Goal: Book appointment/travel/reservation

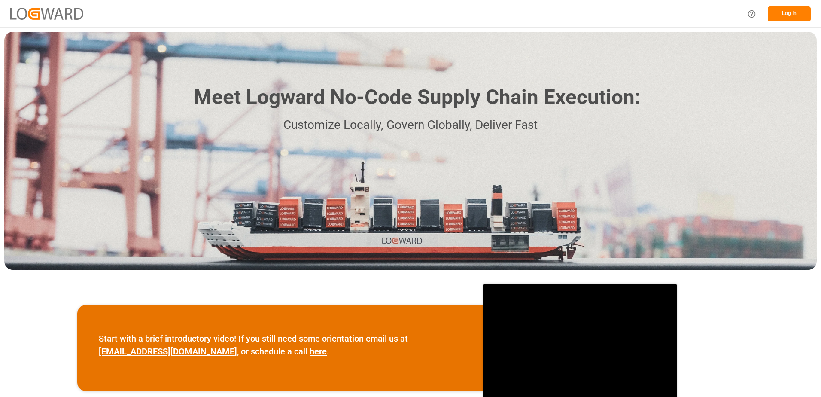
click at [787, 17] on button "Log In" at bounding box center [788, 13] width 43 height 15
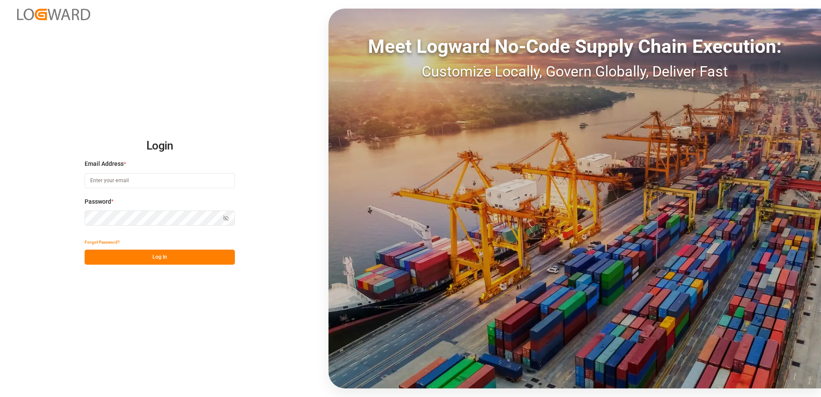
click at [179, 183] on input at bounding box center [160, 180] width 150 height 15
type input "[PERSON_NAME][EMAIL_ADDRESS][PERSON_NAME][DOMAIN_NAME]"
click at [135, 227] on div "Password * Show password Password is required." at bounding box center [160, 216] width 150 height 38
click at [227, 210] on div "Password * Show password" at bounding box center [160, 216] width 150 height 38
click at [227, 217] on icon "button" at bounding box center [226, 218] width 6 height 6
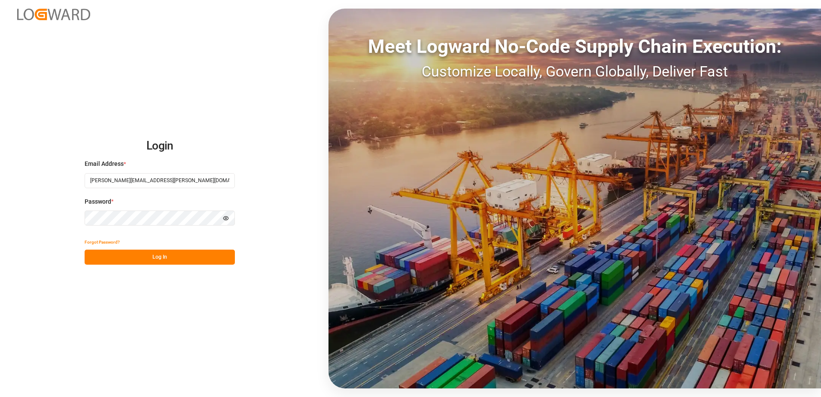
click at [170, 258] on button "Log In" at bounding box center [160, 256] width 150 height 15
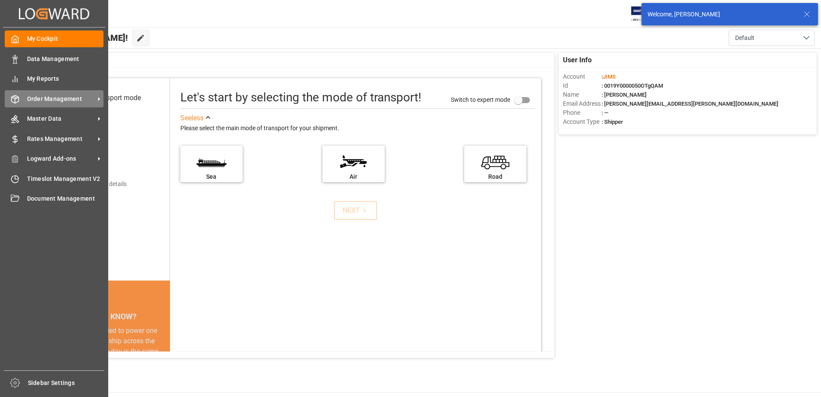
click at [67, 98] on span "Order Management" at bounding box center [61, 98] width 68 height 9
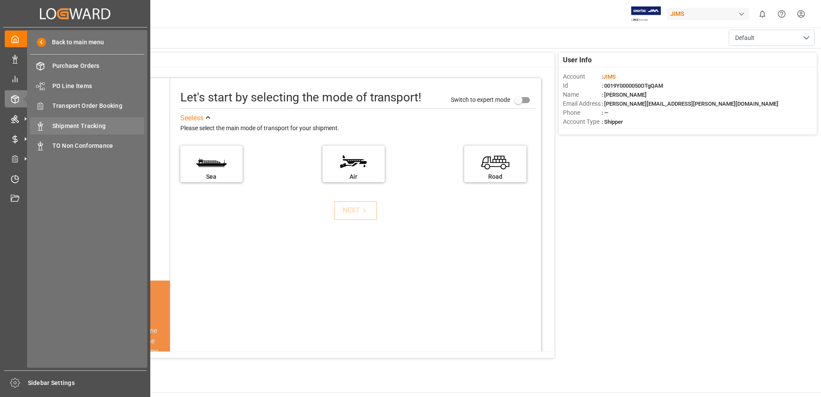
click at [105, 129] on span "Shipment Tracking" at bounding box center [98, 125] width 92 height 9
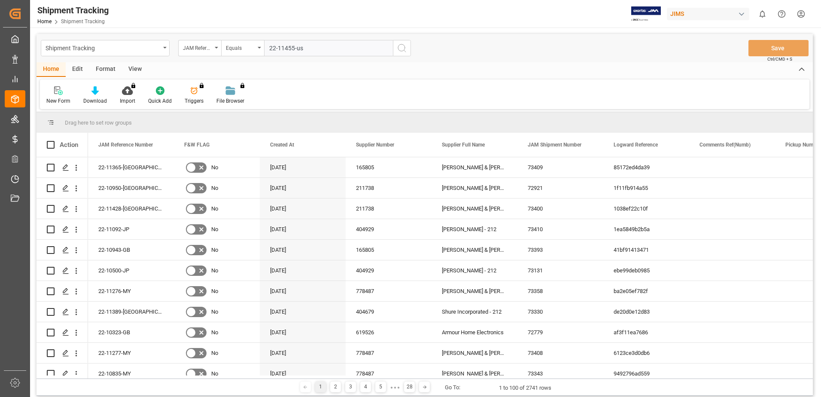
type input "22-11455-us"
click at [406, 51] on icon "search button" at bounding box center [402, 48] width 10 height 10
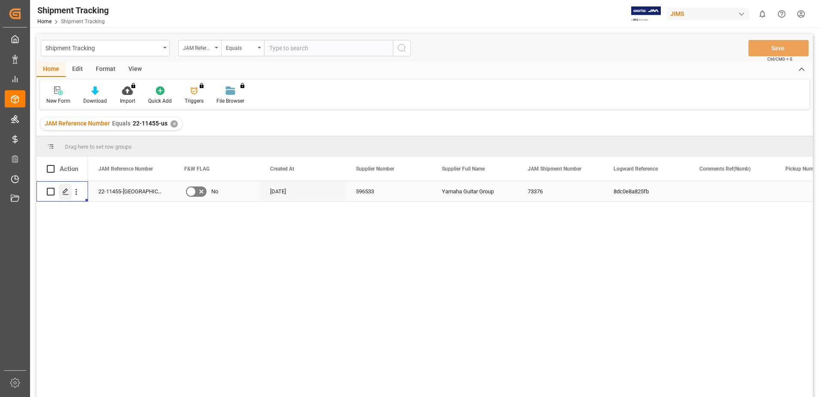
click at [65, 193] on icon "Press SPACE to select this row." at bounding box center [65, 191] width 7 height 7
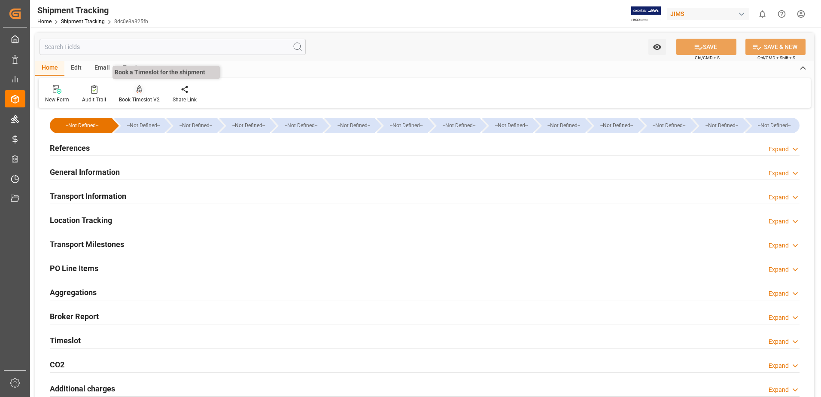
click at [147, 93] on div at bounding box center [139, 89] width 41 height 9
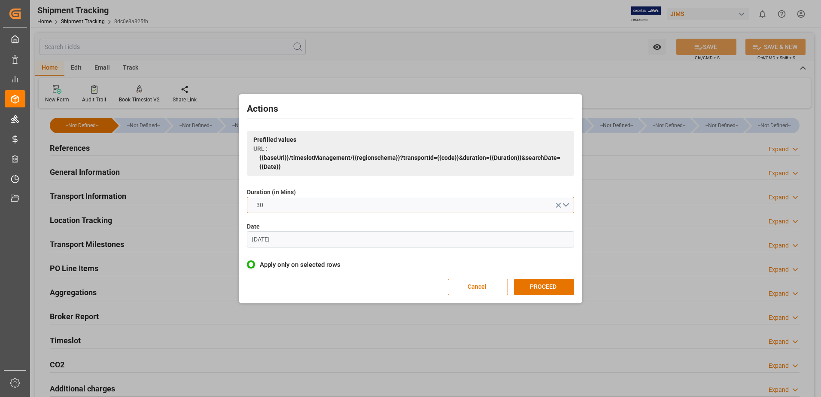
click at [386, 199] on button "30" at bounding box center [410, 205] width 327 height 16
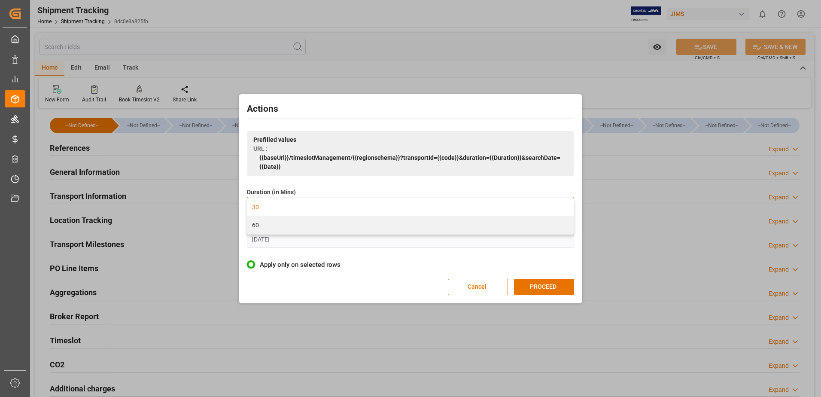
click at [335, 232] on div "60" at bounding box center [410, 225] width 326 height 18
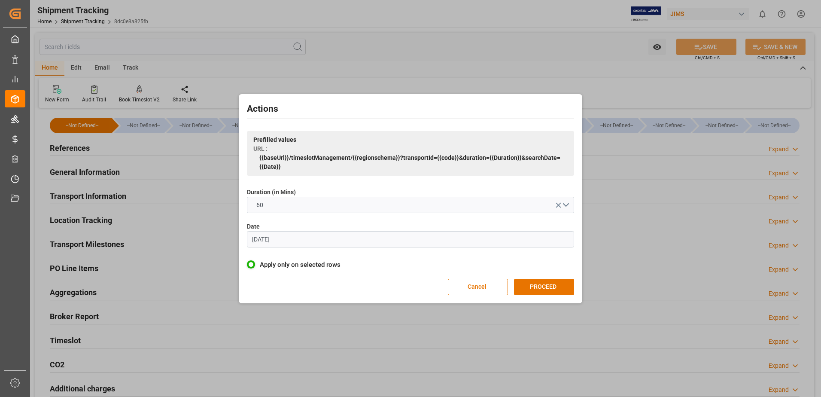
click at [314, 246] on input "[DATE]" at bounding box center [410, 239] width 327 height 16
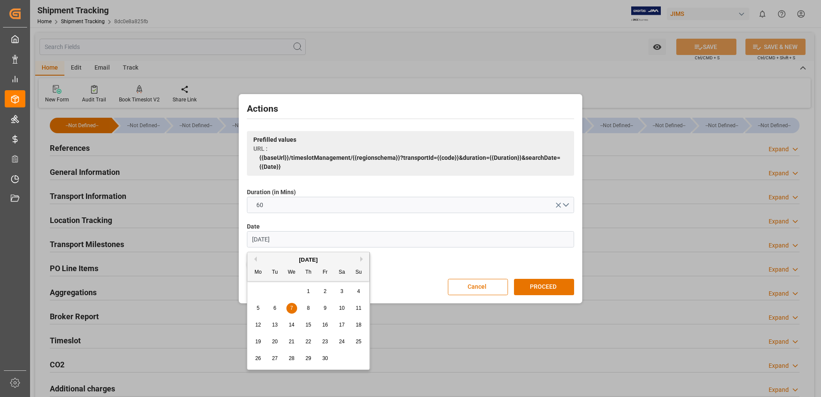
click at [314, 245] on input "[DATE]" at bounding box center [410, 239] width 327 height 16
click at [292, 327] on span "15" at bounding box center [291, 324] width 6 height 6
type input "[DATE]"
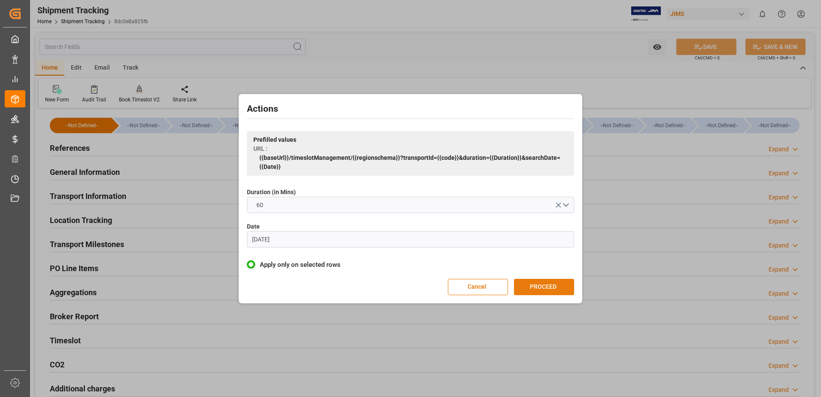
click at [527, 279] on button "PROCEED" at bounding box center [544, 287] width 60 height 16
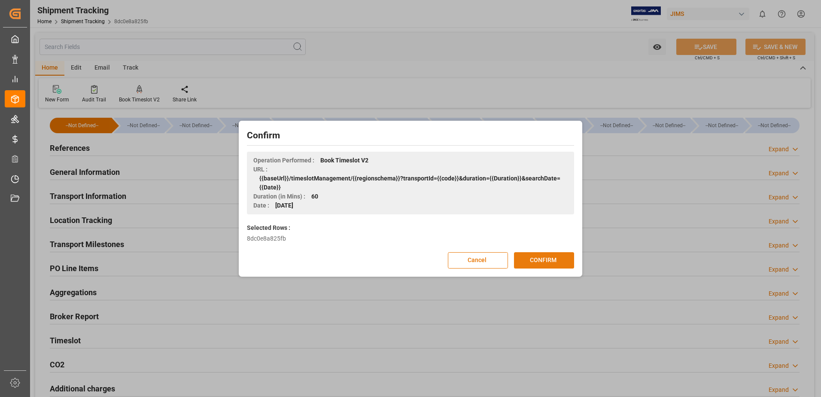
click at [537, 268] on button "CONFIRM" at bounding box center [544, 260] width 60 height 16
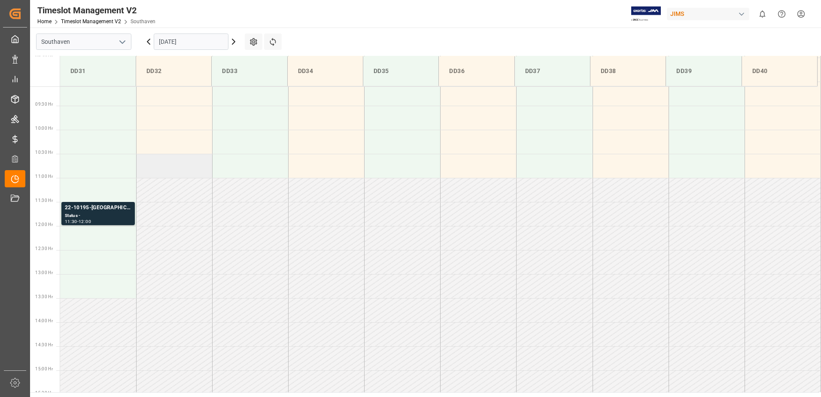
scroll to position [394, 0]
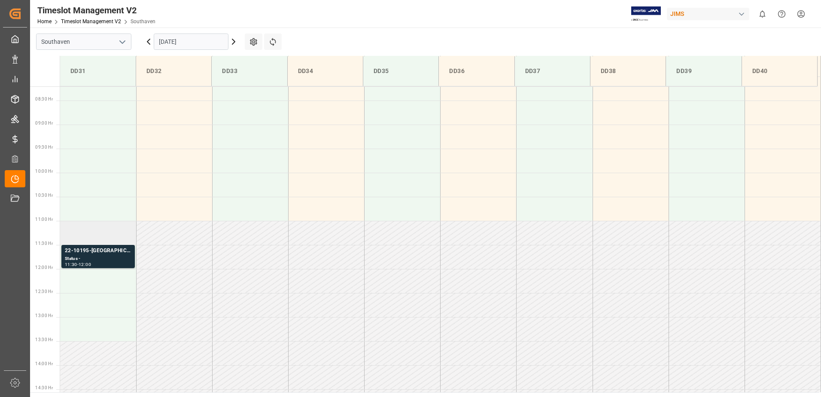
click at [86, 237] on td at bounding box center [98, 233] width 76 height 24
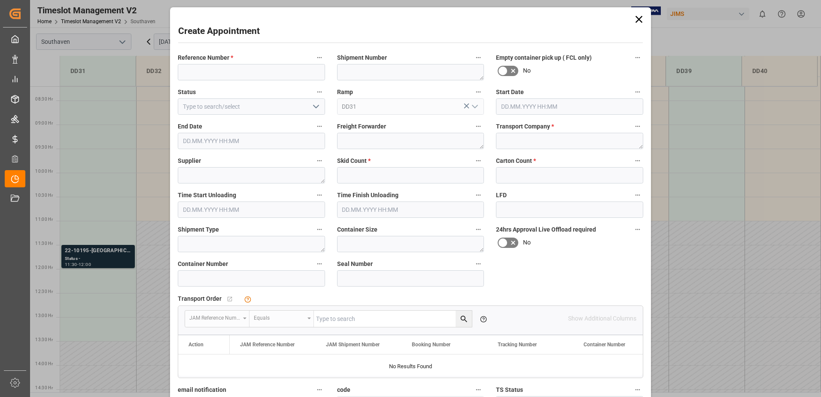
type input "15.10.2025 11:00"
type input "15.10.2025 11:30"
click at [277, 72] on input at bounding box center [251, 72] width 147 height 16
type input "22-11455-us"
click at [539, 140] on textarea at bounding box center [569, 141] width 147 height 16
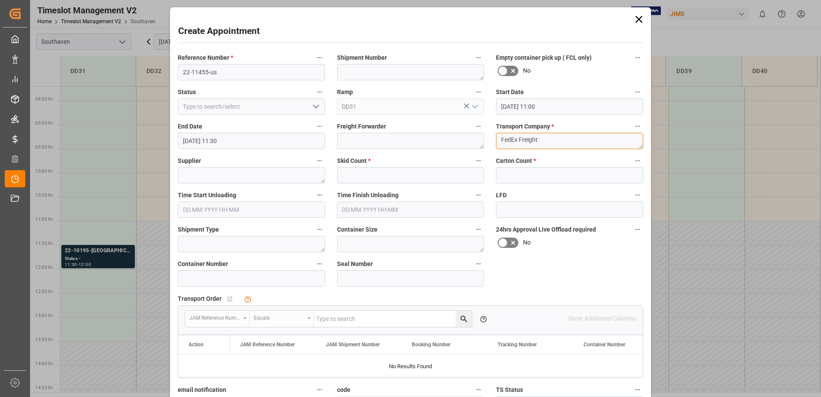
type textarea "FedEx Freight"
click at [415, 174] on input "text" at bounding box center [410, 175] width 147 height 16
click at [415, 174] on input "1" at bounding box center [410, 175] width 147 height 16
type input "1"
click at [499, 175] on input "text" at bounding box center [569, 175] width 147 height 16
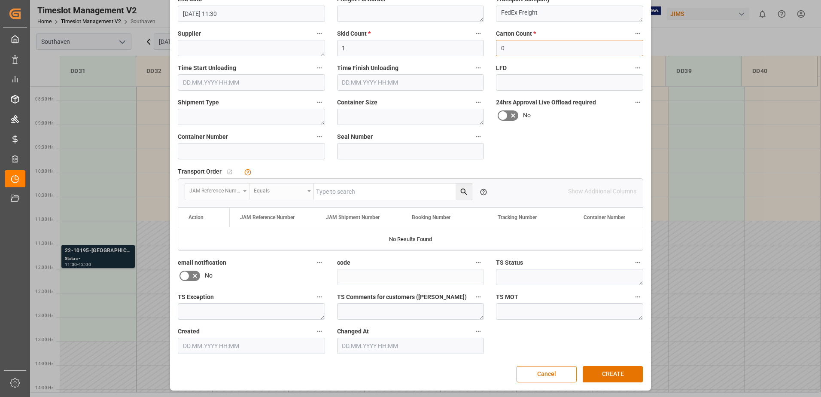
scroll to position [128, 0]
type input "0"
click at [606, 371] on button "CREATE" at bounding box center [612, 373] width 60 height 16
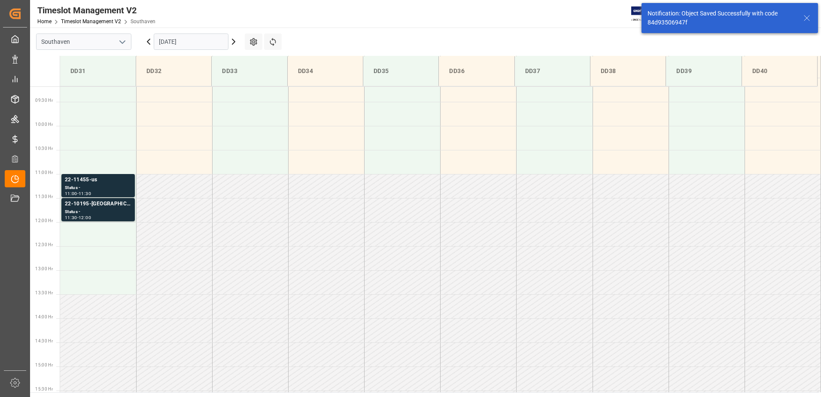
scroll to position [475, 0]
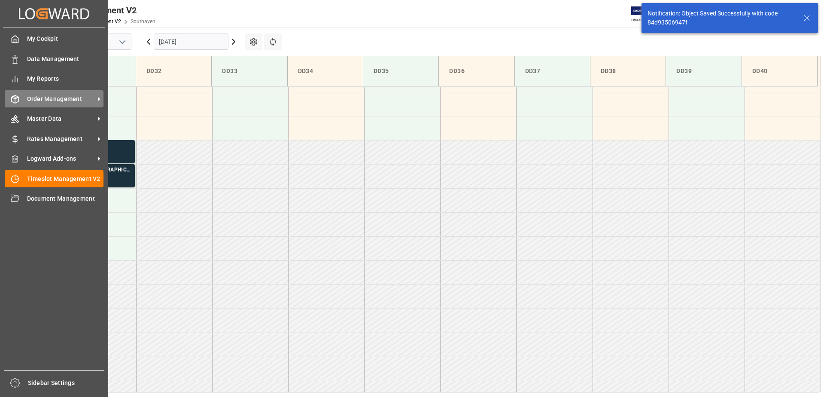
click at [61, 96] on span "Order Management" at bounding box center [61, 98] width 68 height 9
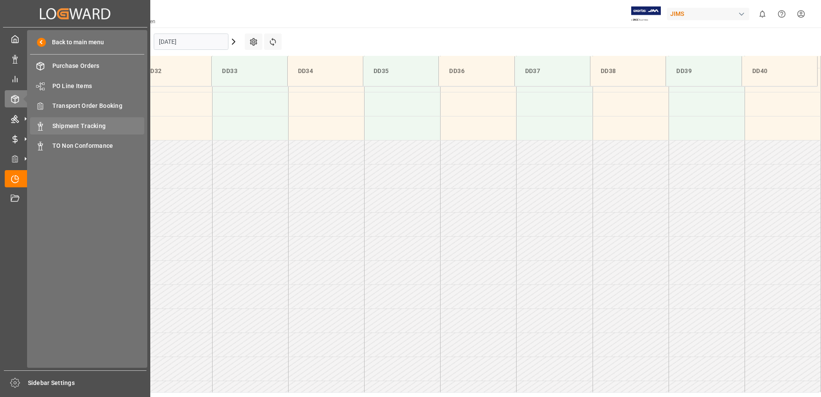
click at [80, 127] on span "Shipment Tracking" at bounding box center [98, 125] width 92 height 9
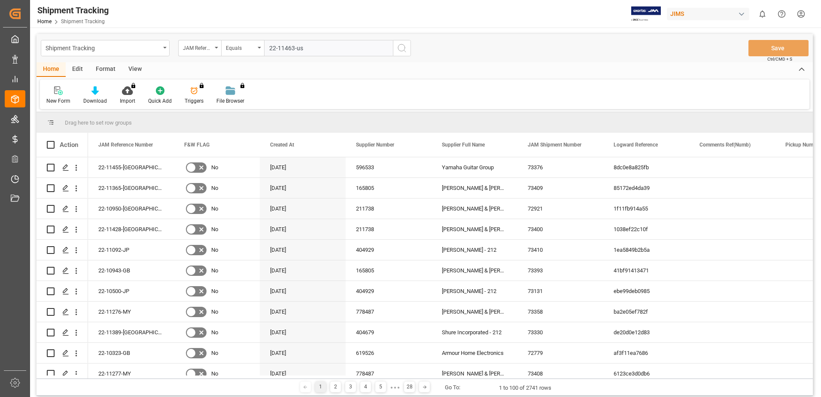
type input "22-11463-us"
click at [406, 48] on icon "search button" at bounding box center [402, 48] width 10 height 10
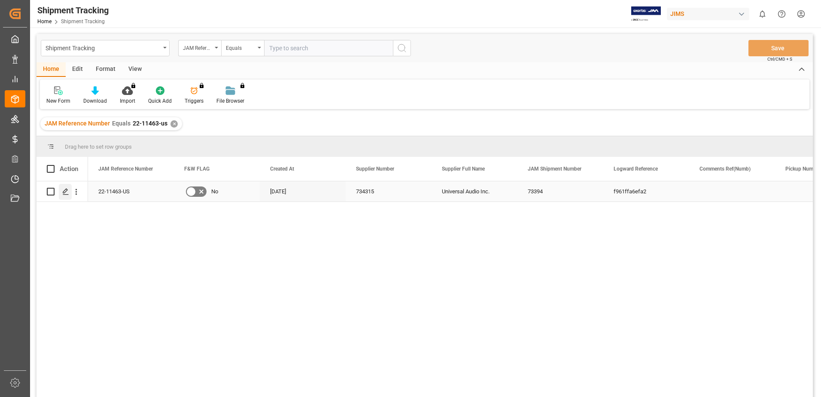
click at [68, 192] on icon "Press SPACE to select this row." at bounding box center [65, 191] width 7 height 7
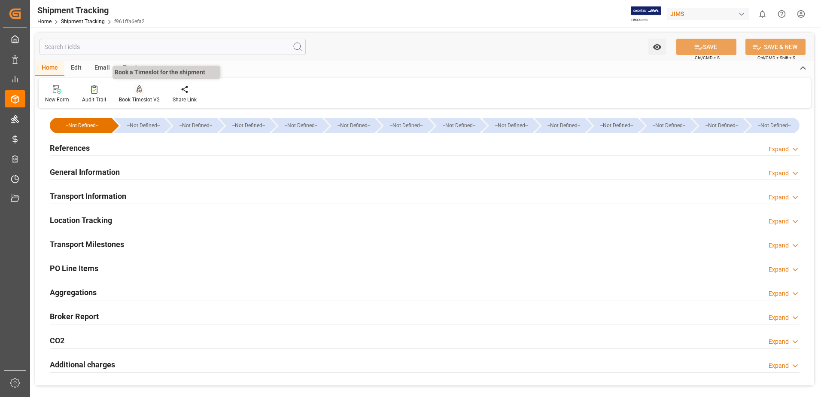
click at [135, 97] on div "Book Timeslot V2" at bounding box center [139, 100] width 41 height 8
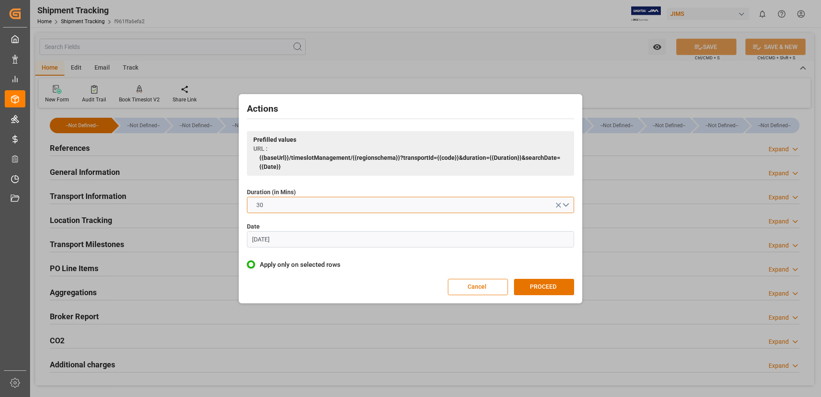
click at [378, 204] on button "30" at bounding box center [410, 205] width 327 height 16
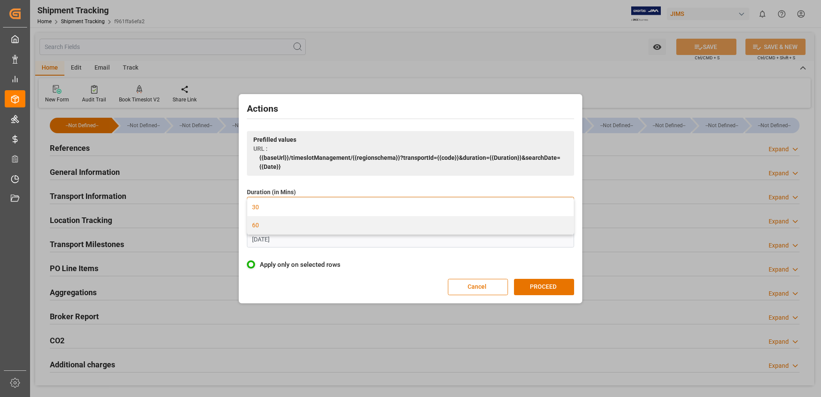
click at [342, 226] on div "60" at bounding box center [410, 225] width 326 height 18
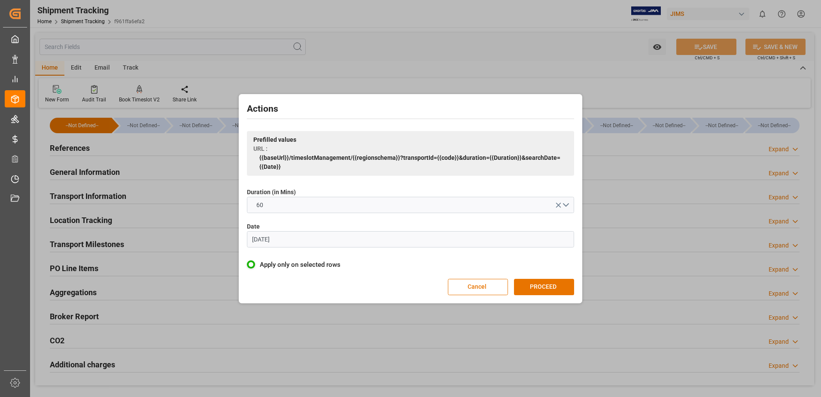
click at [316, 241] on input "[DATE]" at bounding box center [410, 239] width 327 height 16
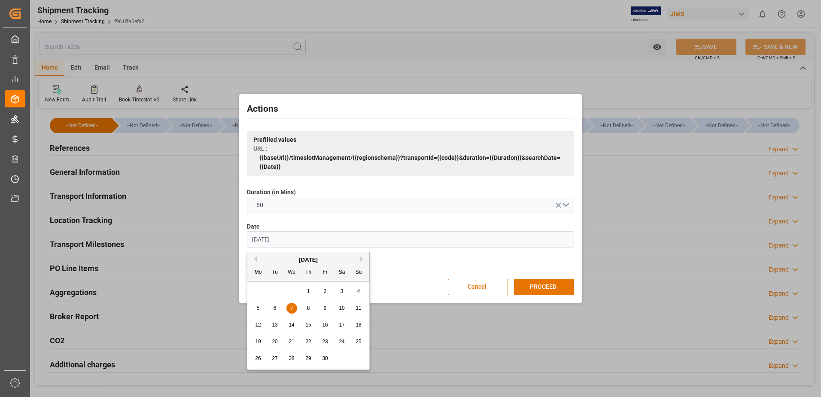
click at [316, 241] on input "[DATE]" at bounding box center [410, 239] width 327 height 16
click at [325, 324] on span "17" at bounding box center [325, 324] width 6 height 6
type input "17.10.2025"
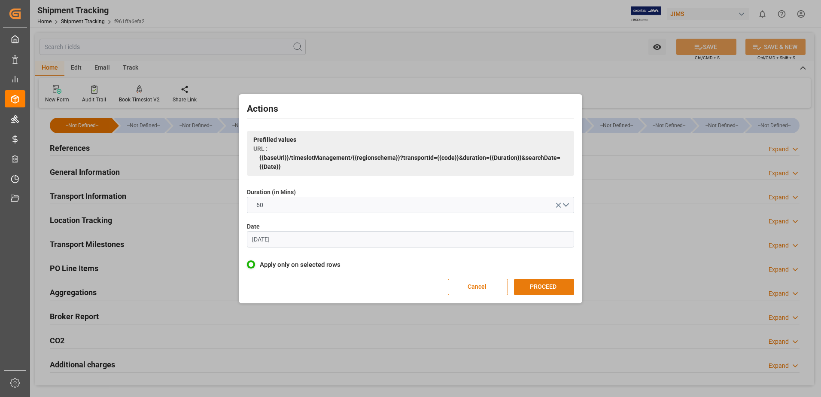
click at [532, 284] on button "PROCEED" at bounding box center [544, 287] width 60 height 16
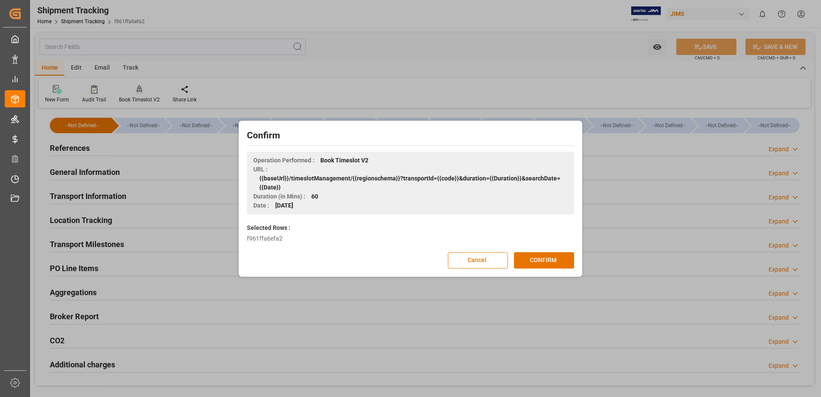
click at [552, 272] on div "Confirm Operation Performed : Book Timeslot V2 URL : {{baseUrl}}/timeslotManage…" at bounding box center [410, 199] width 339 height 152
click at [550, 260] on button "CONFIRM" at bounding box center [544, 260] width 60 height 16
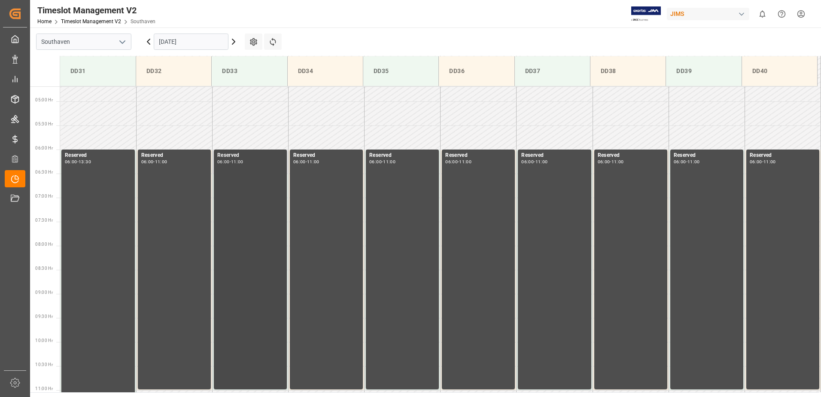
scroll to position [223, 0]
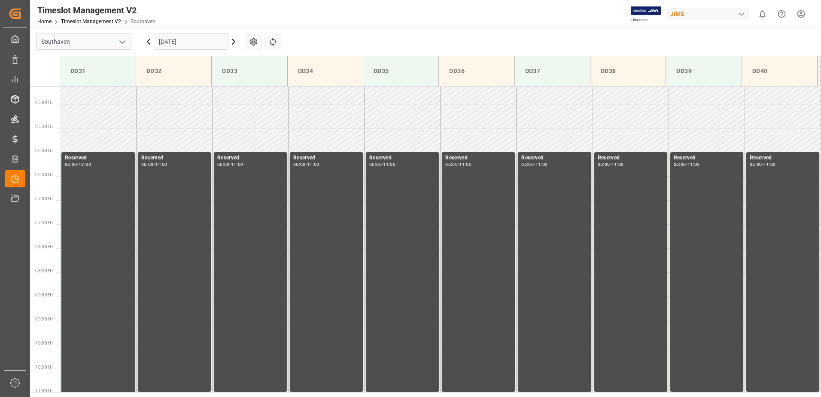
click at [234, 42] on icon at bounding box center [233, 41] width 3 height 5
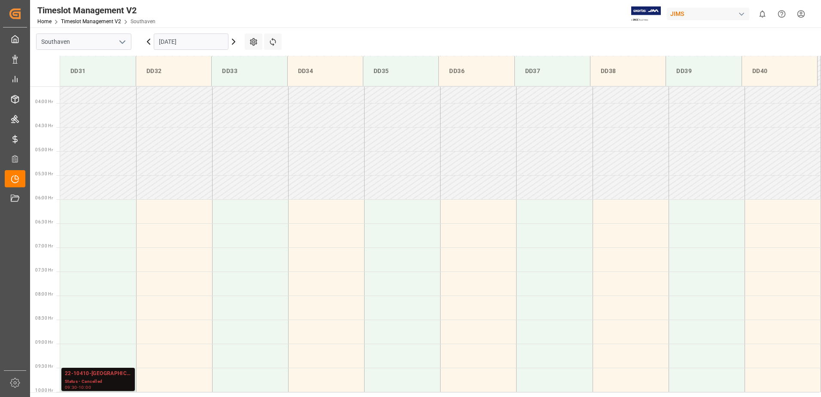
scroll to position [352, 0]
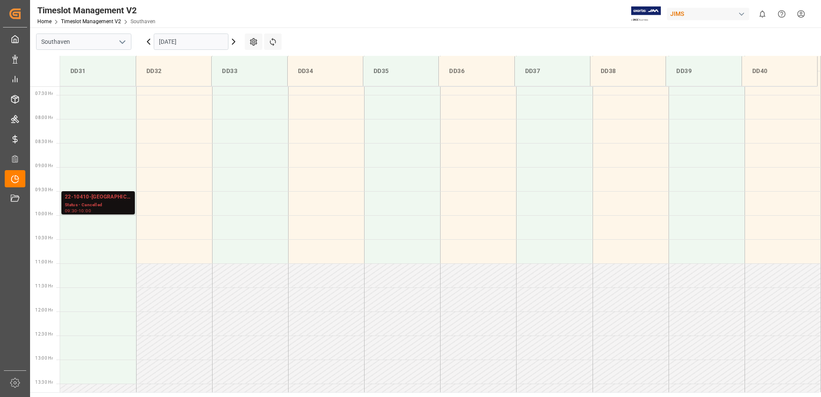
click at [234, 42] on icon at bounding box center [233, 41] width 3 height 5
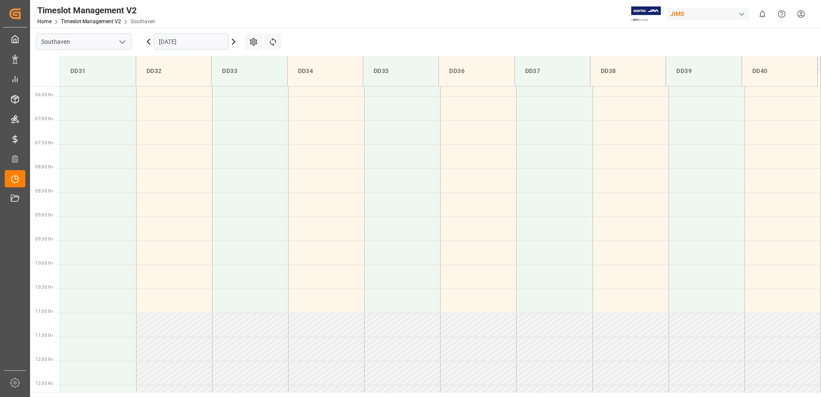
scroll to position [453, 0]
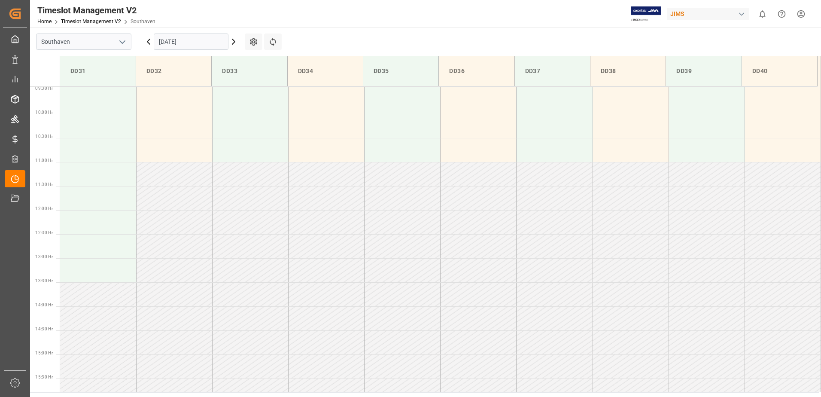
click at [234, 42] on icon at bounding box center [233, 41] width 3 height 5
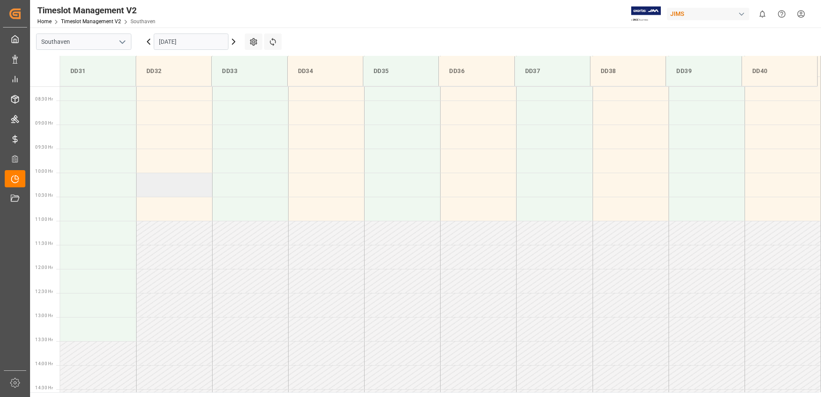
scroll to position [352, 0]
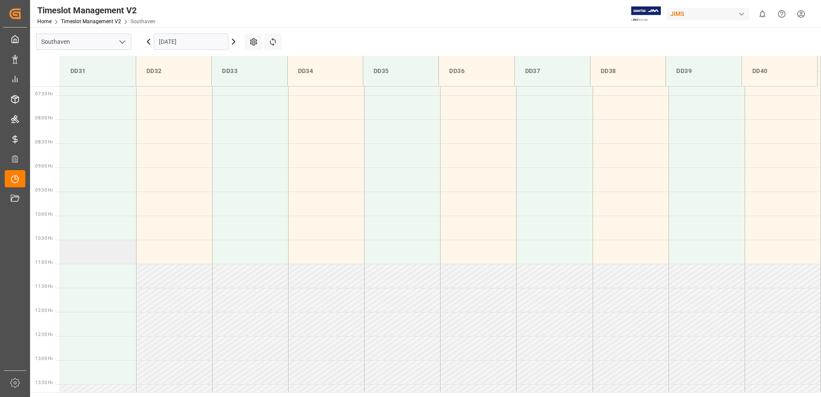
click at [89, 259] on td at bounding box center [98, 251] width 76 height 24
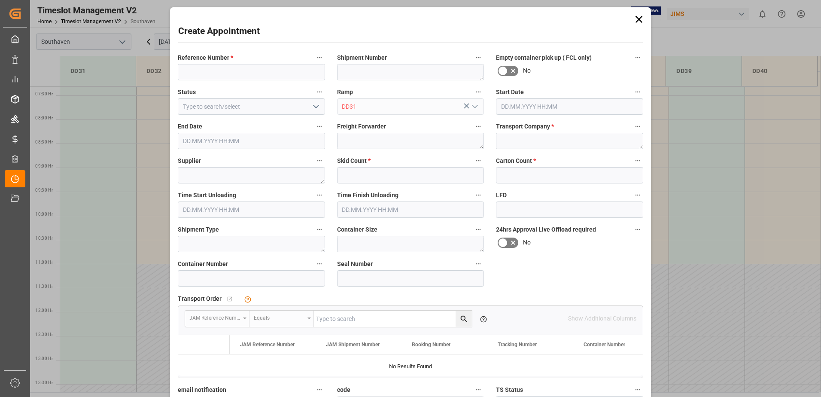
type input "20.10.2025 10:30"
type input "20.10.2025 11:00"
click at [292, 74] on input at bounding box center [251, 72] width 147 height 16
type input "22-11463-us"
click at [542, 143] on textarea at bounding box center [569, 141] width 147 height 16
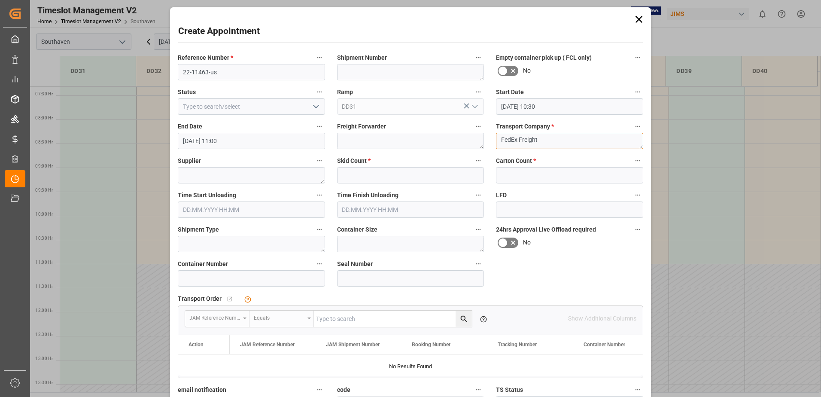
type textarea "FedEx Freight"
click at [359, 175] on input "text" at bounding box center [410, 175] width 147 height 16
type input "1"
click at [510, 173] on input "text" at bounding box center [569, 175] width 147 height 16
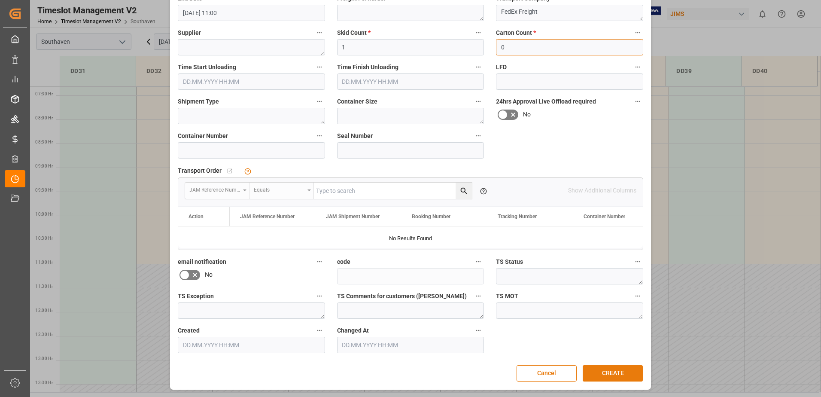
type input "0"
click at [595, 374] on button "CREATE" at bounding box center [612, 373] width 60 height 16
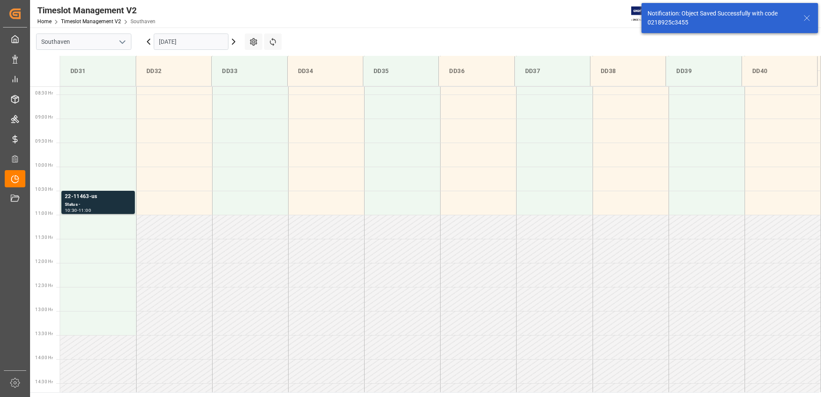
scroll to position [427, 0]
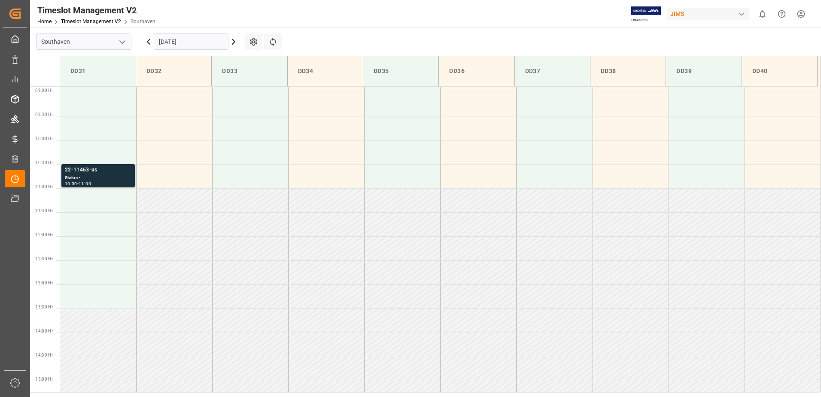
click at [802, 14] on html "Created by potrace 1.15, written by Peter Selinger 2001-2017 Created by potrace…" at bounding box center [410, 198] width 821 height 397
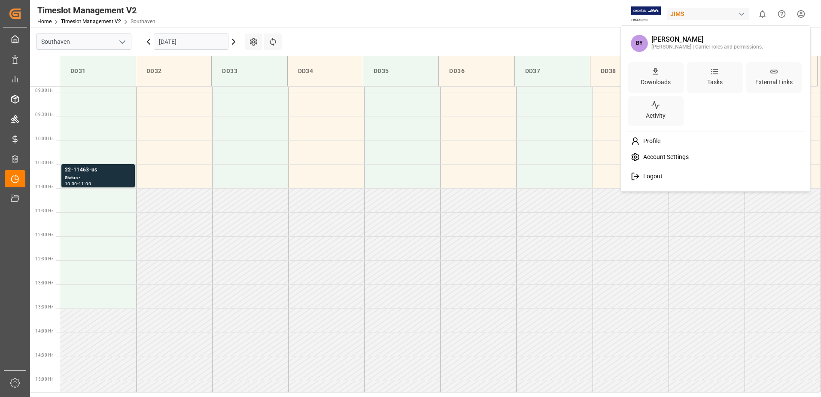
click at [673, 176] on div "Logout" at bounding box center [715, 176] width 176 height 16
